Goal: Information Seeking & Learning: Learn about a topic

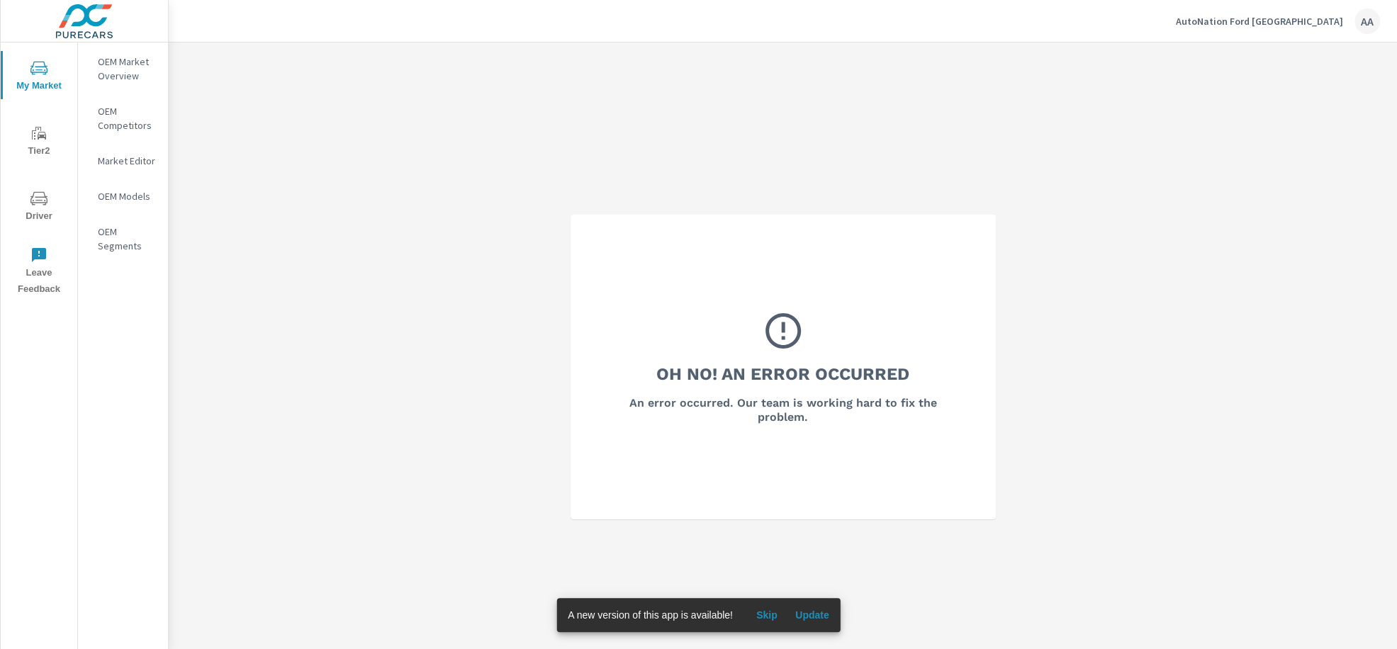
click at [1364, 29] on div "AA" at bounding box center [1367, 22] width 26 height 26
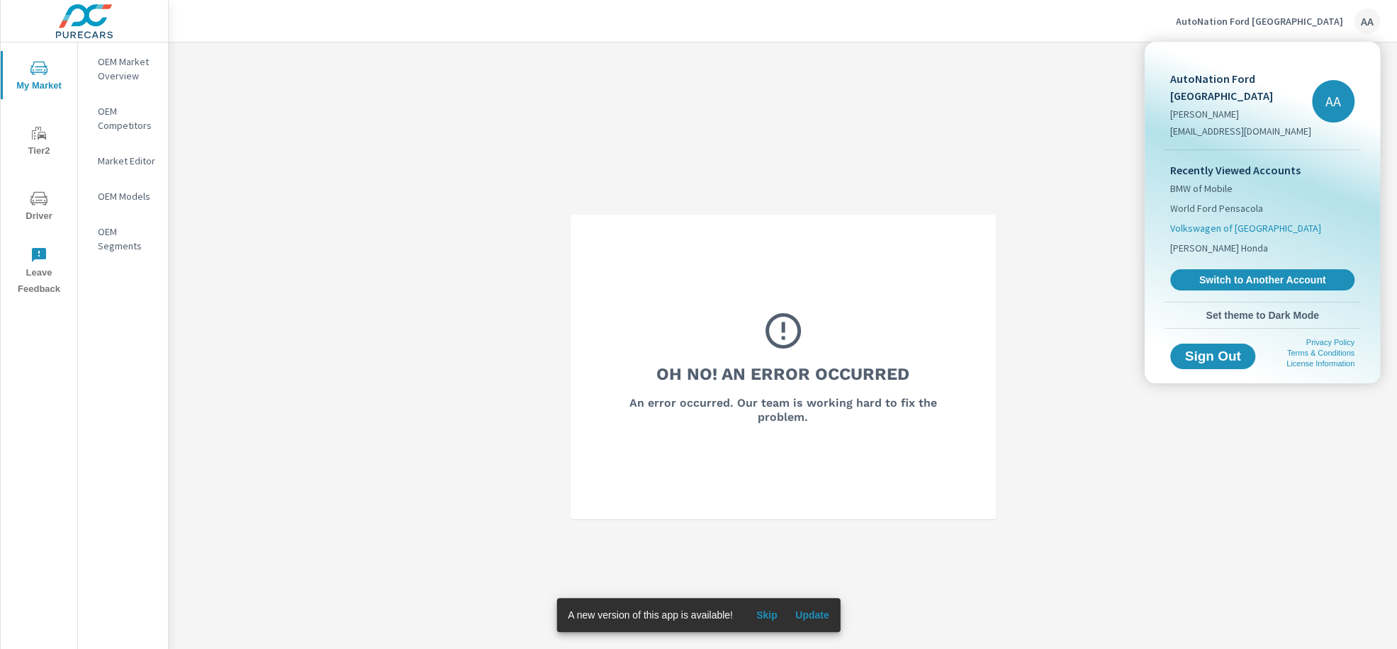
click at [1238, 223] on span "Volkswagen of [GEOGRAPHIC_DATA]" at bounding box center [1245, 228] width 151 height 14
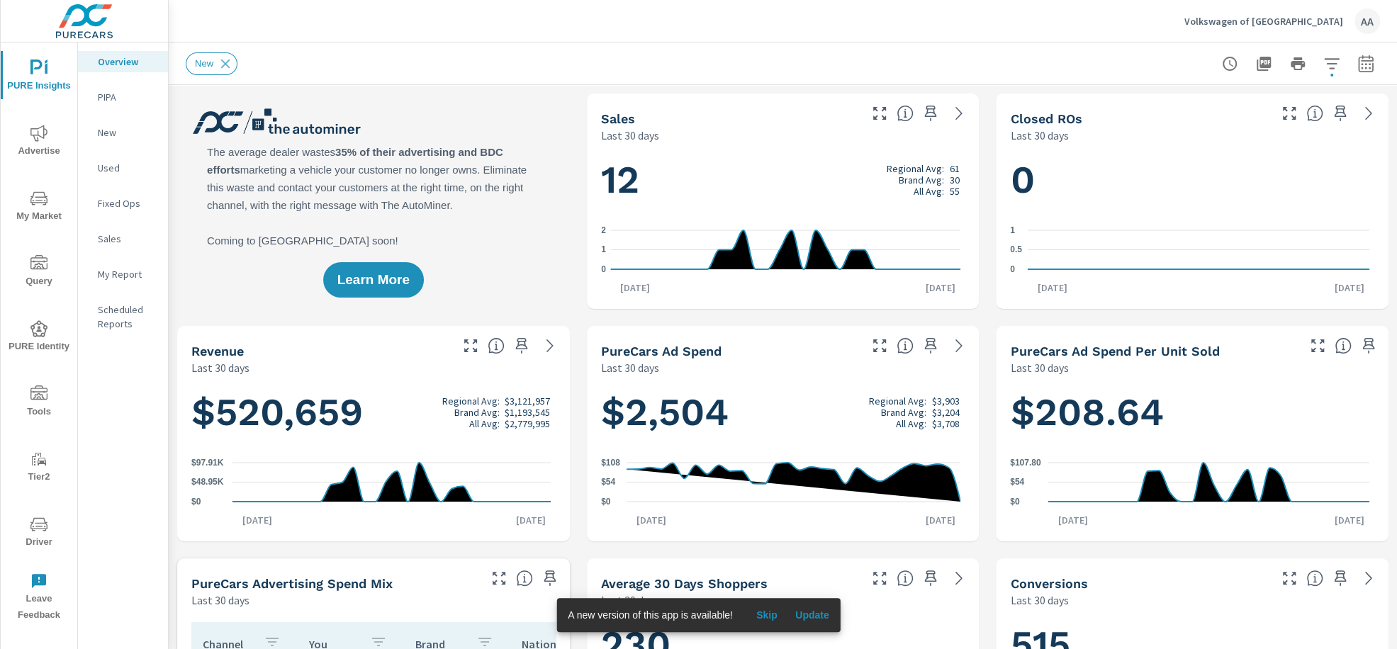
click at [48, 198] on span "My Market" at bounding box center [39, 207] width 68 height 35
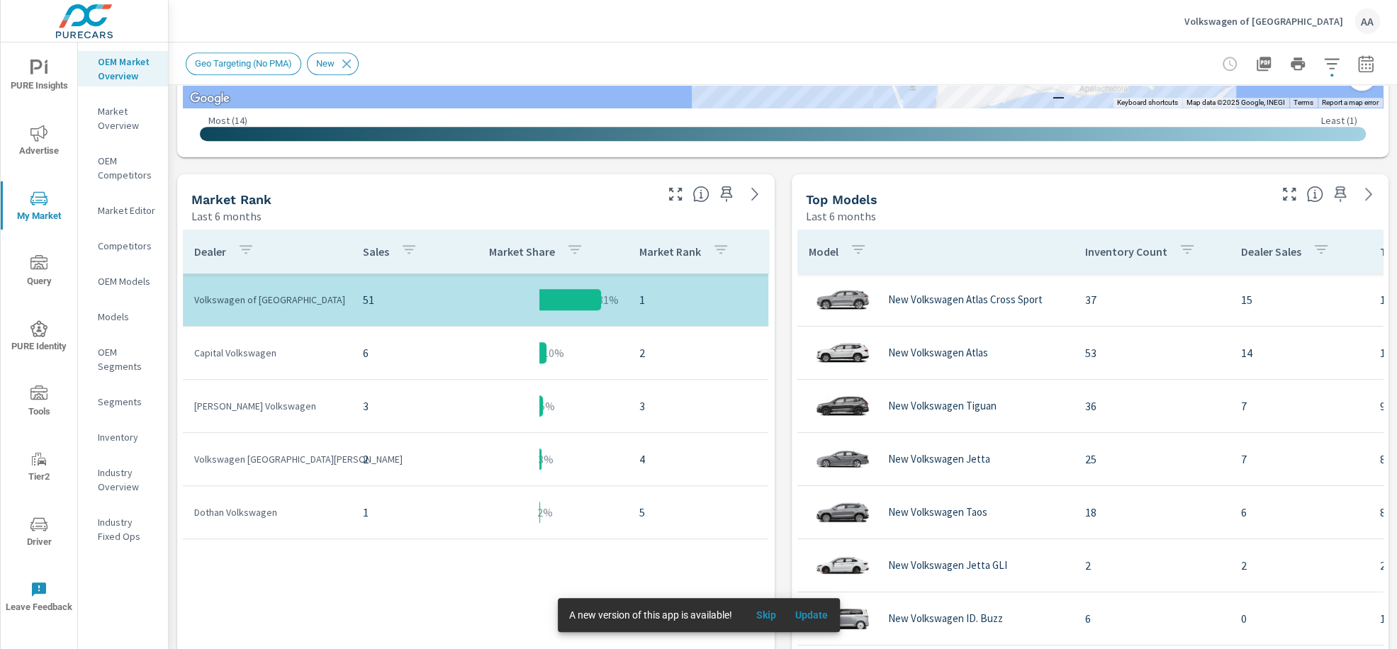
scroll to position [648, 0]
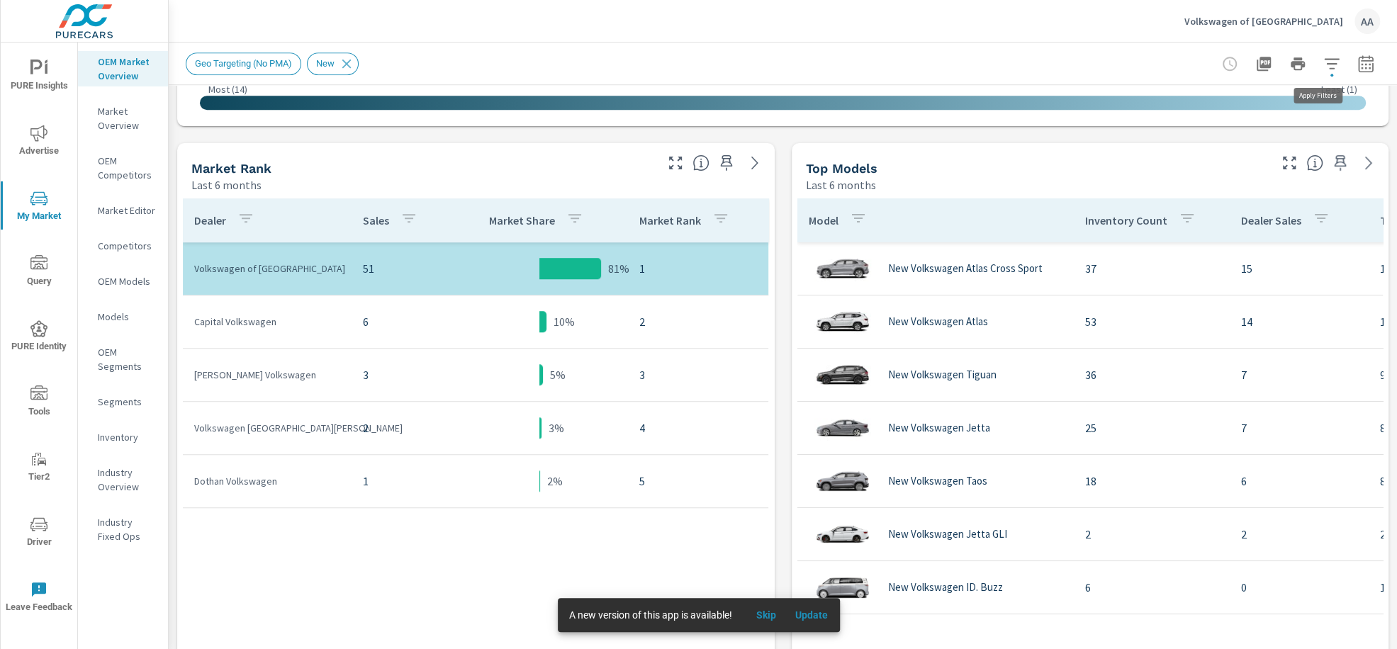
click at [1323, 68] on icon "button" at bounding box center [1331, 63] width 17 height 17
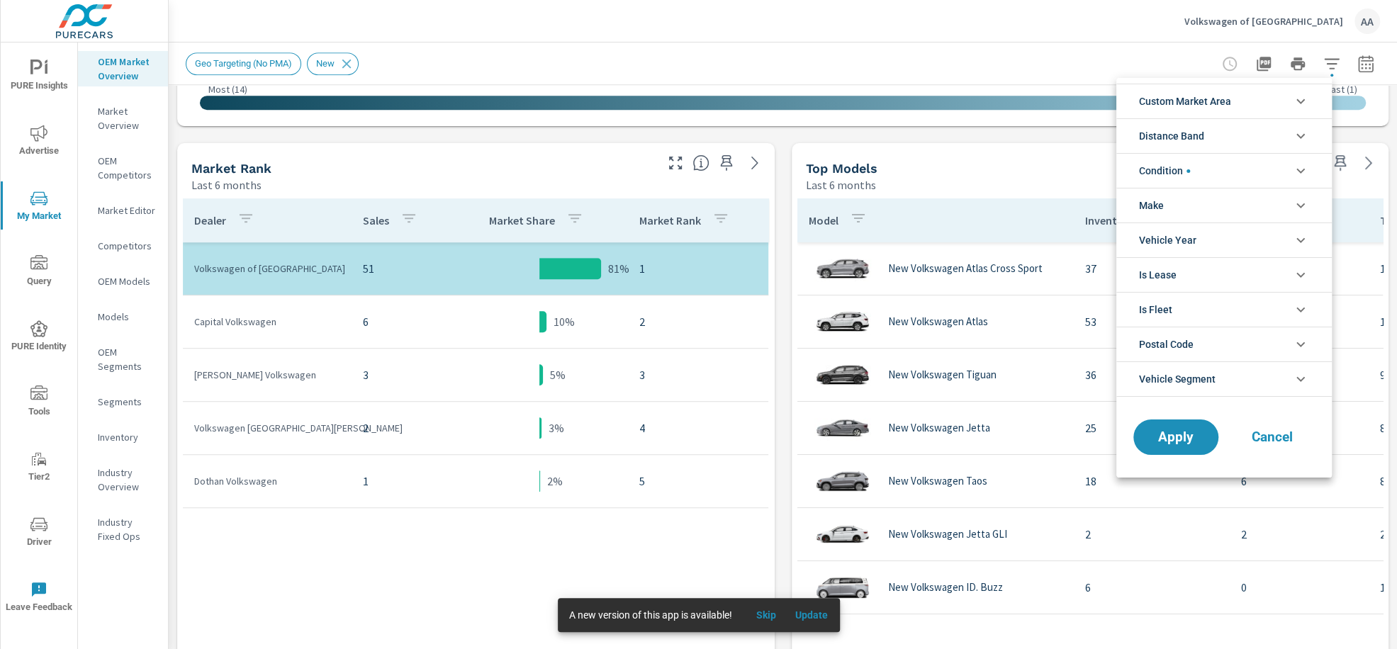
click at [1346, 69] on div at bounding box center [698, 324] width 1397 height 649
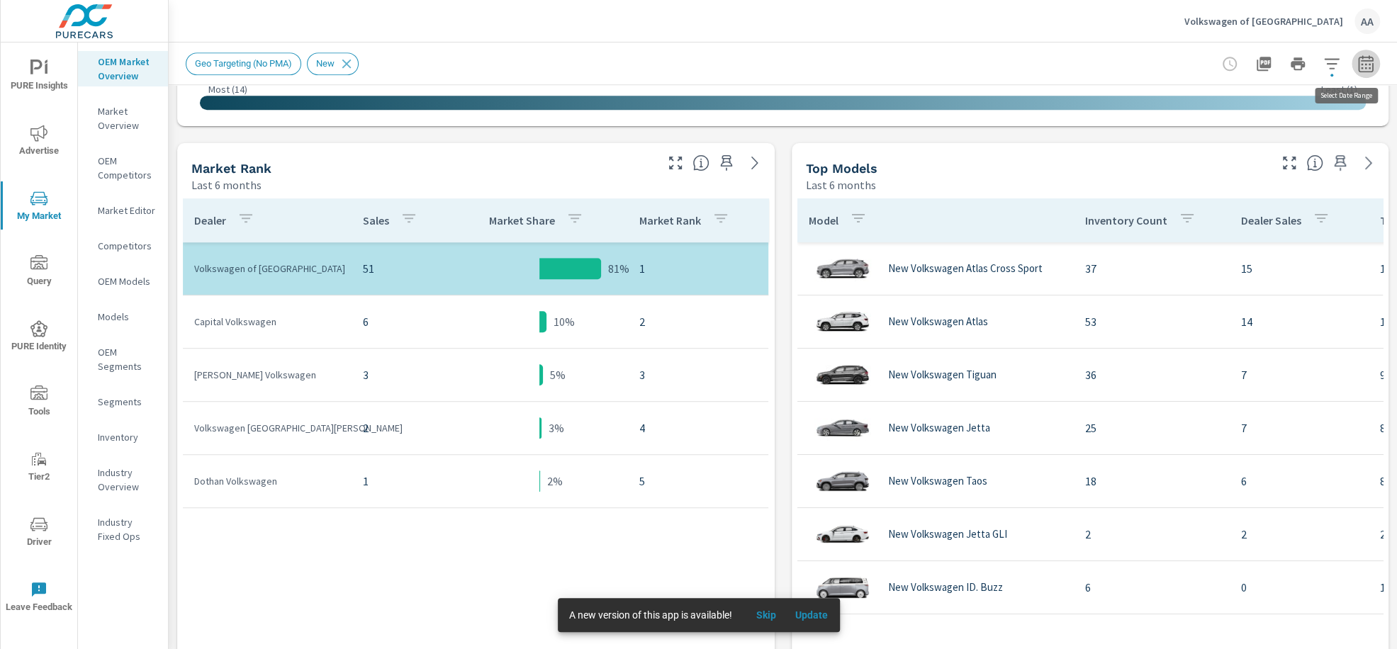
click at [1357, 69] on icon "button" at bounding box center [1365, 63] width 17 height 17
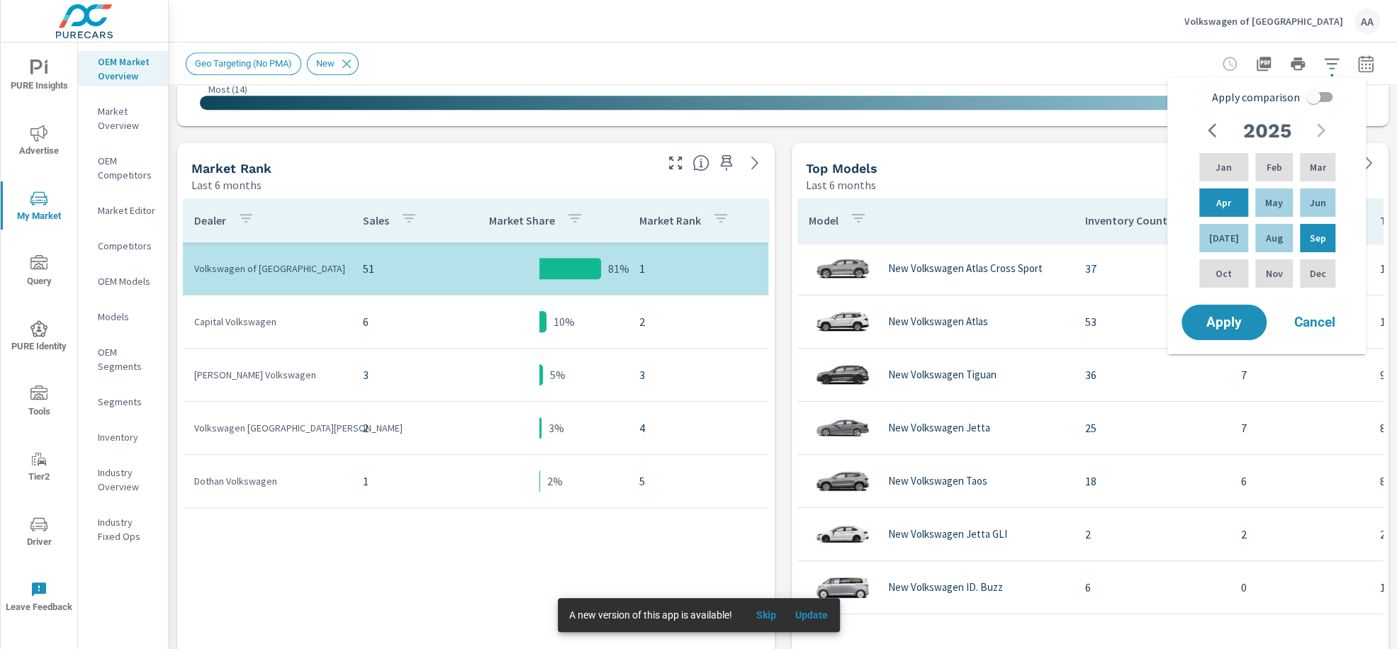
click at [1325, 95] on input "Apply comparison" at bounding box center [1313, 97] width 81 height 27
checkbox input "true"
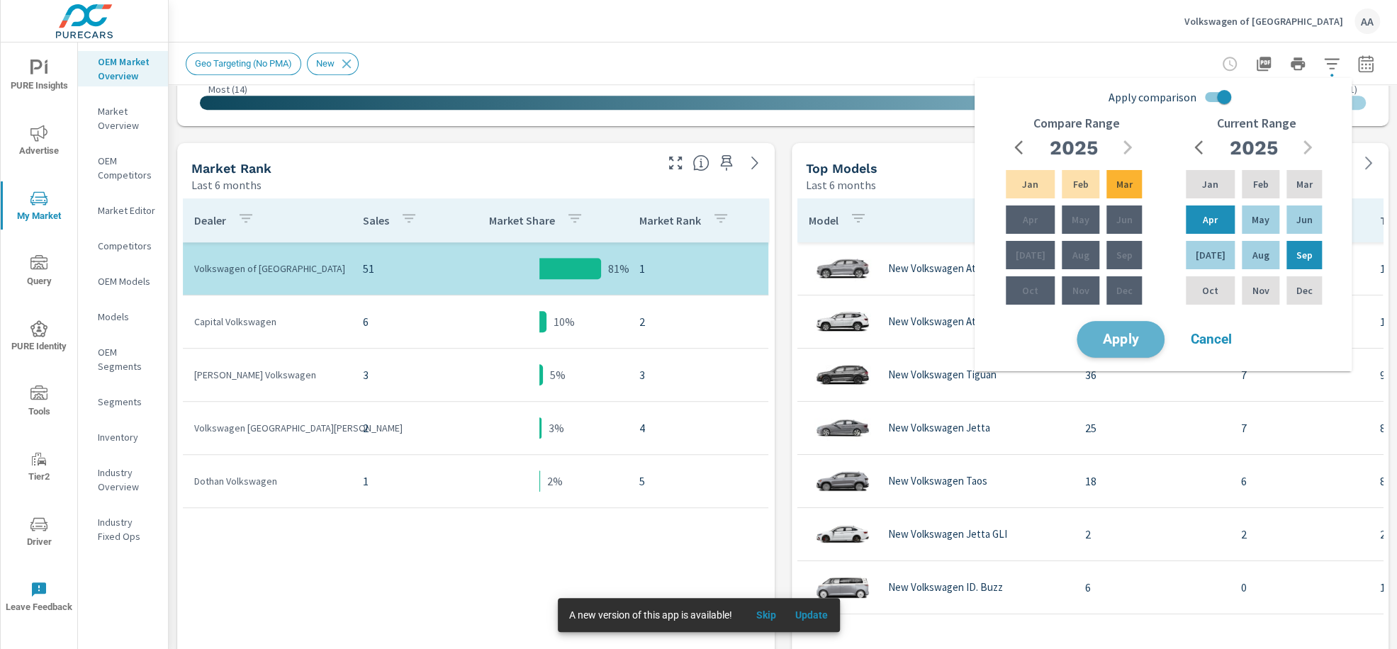
click at [1147, 325] on button "Apply" at bounding box center [1121, 339] width 88 height 37
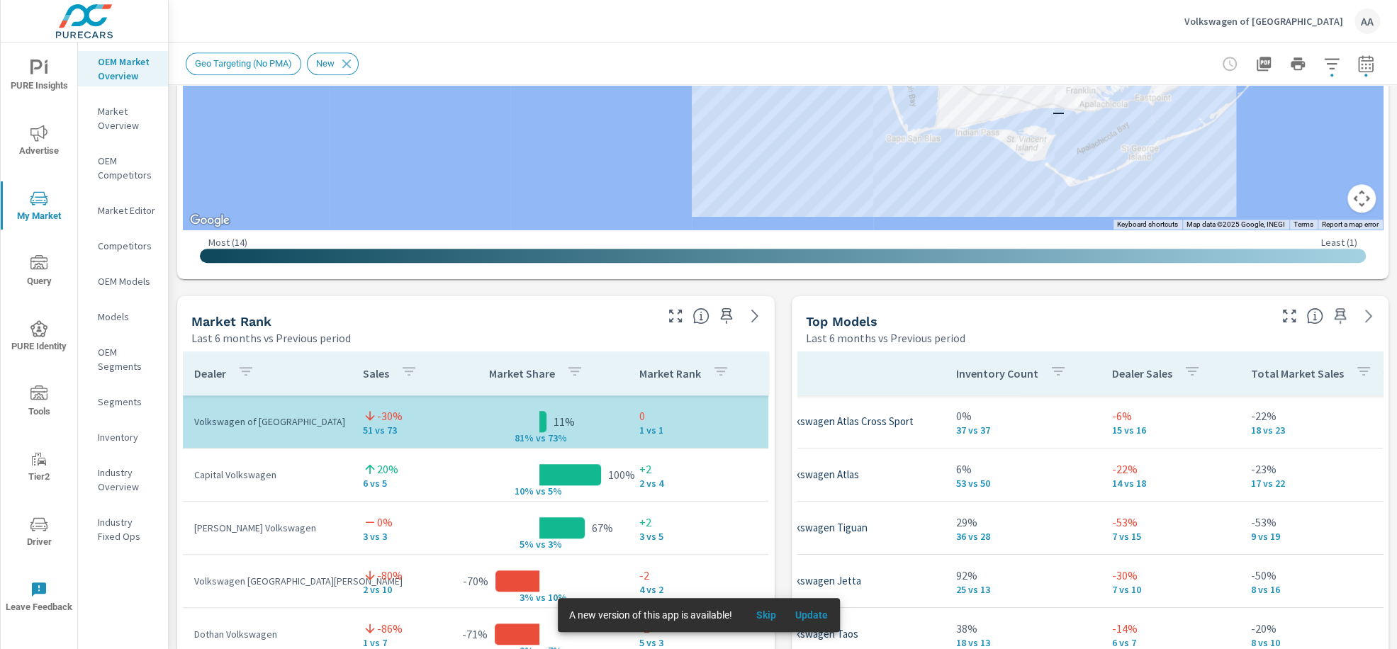
scroll to position [765, 0]
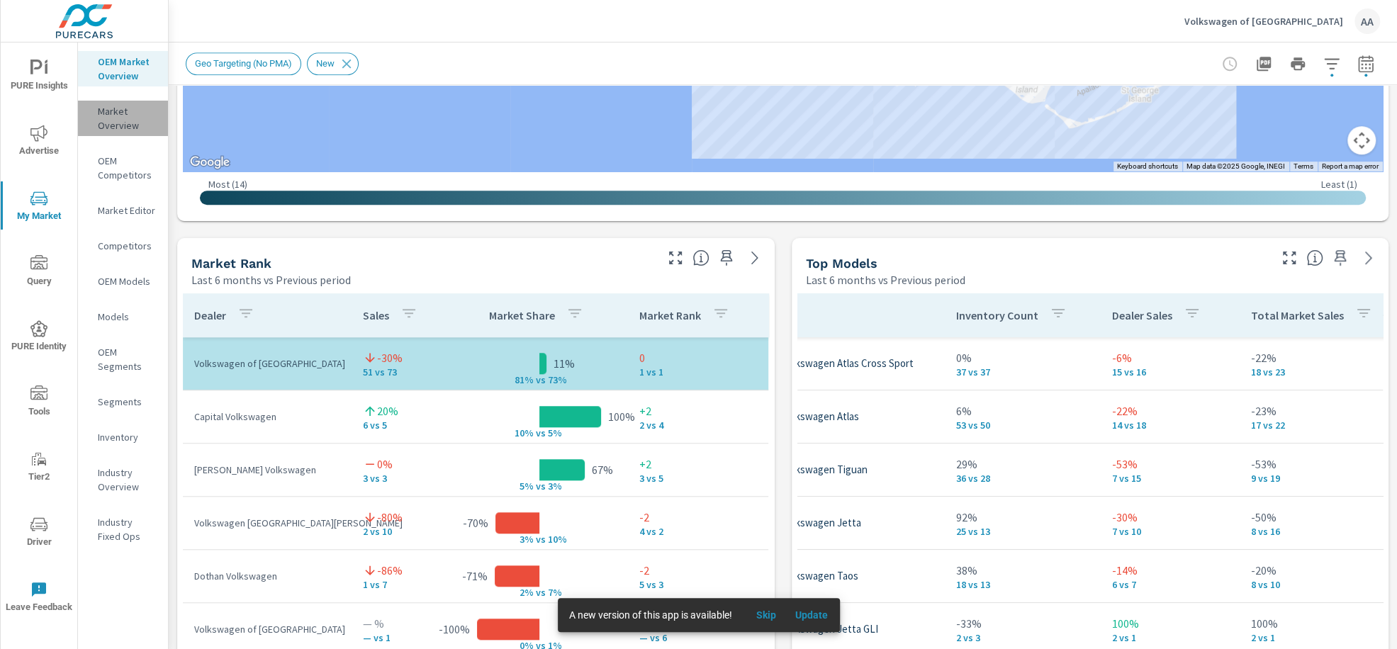
click at [131, 116] on p "Market Overview" at bounding box center [127, 118] width 59 height 28
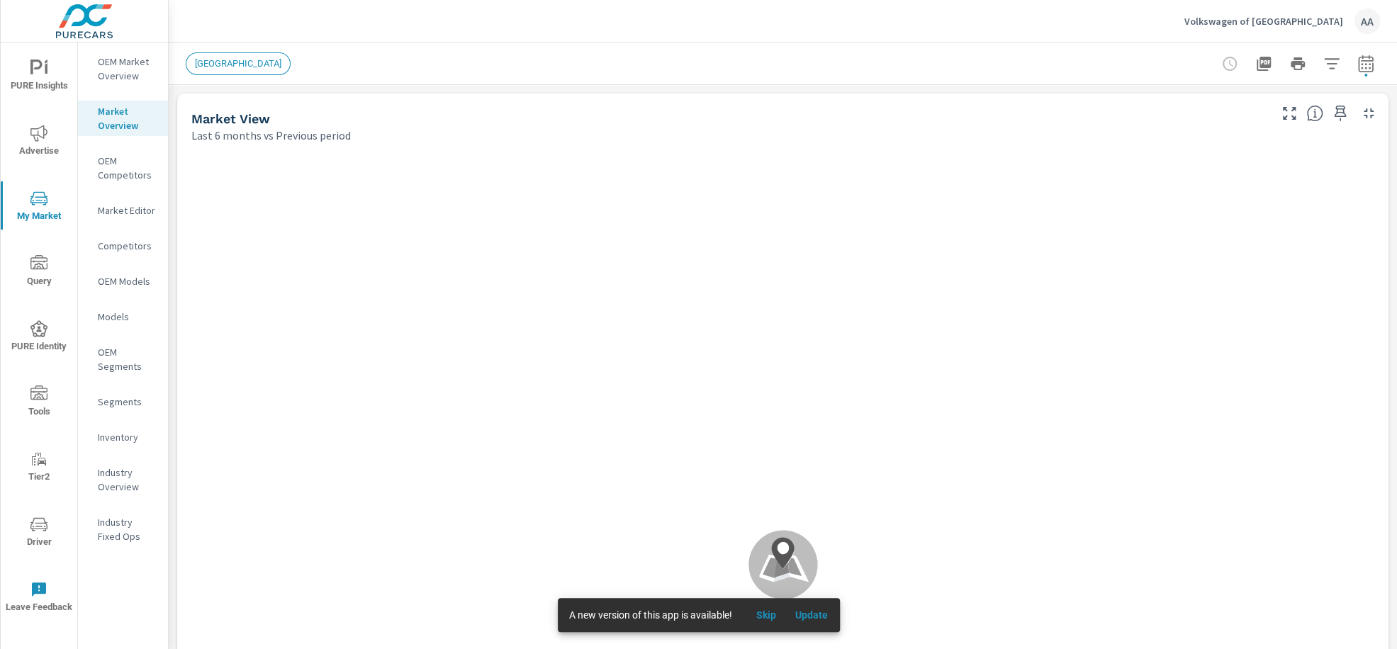
click at [123, 281] on p "OEM Models" at bounding box center [127, 281] width 59 height 14
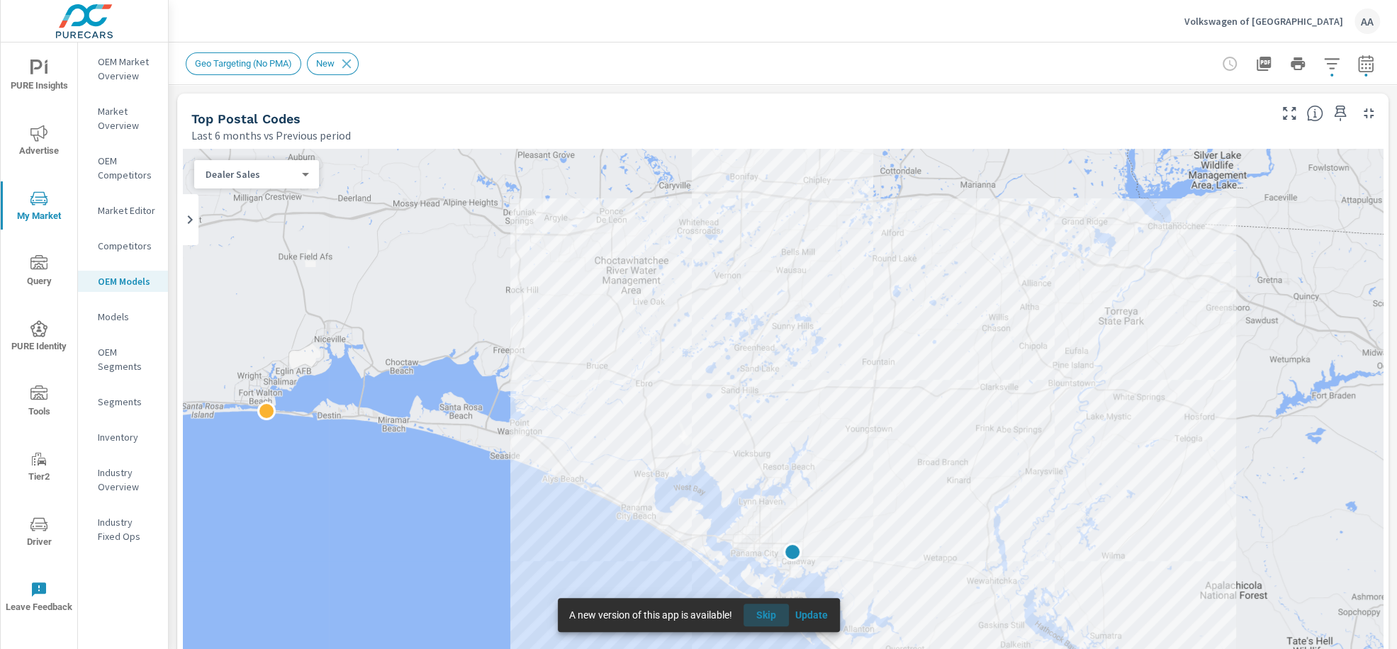
click at [768, 609] on span "Skip" at bounding box center [766, 615] width 34 height 13
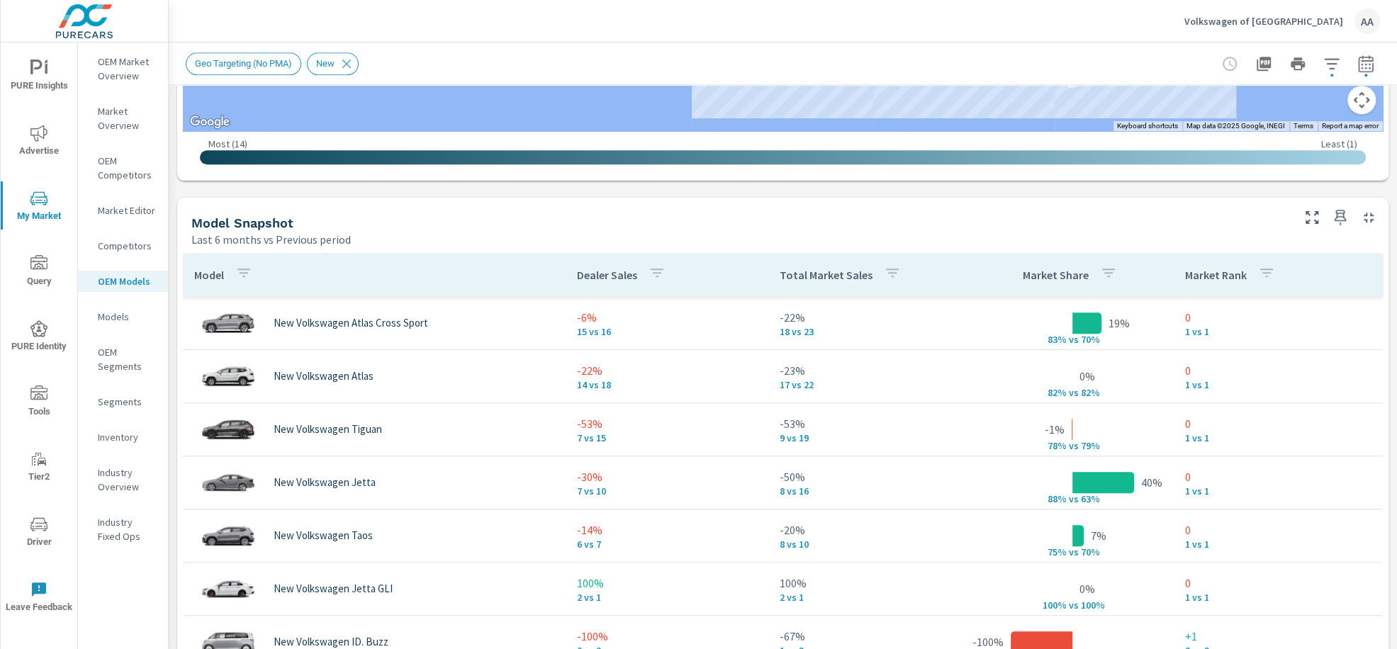
scroll to position [839, 0]
